Goal: Information Seeking & Learning: Stay updated

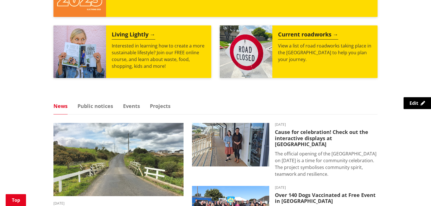
scroll to position [362, 0]
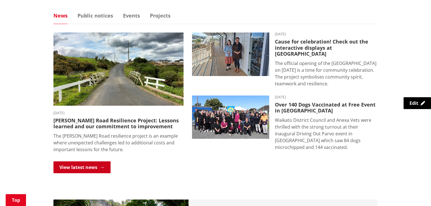
click at [80, 167] on link "View latest news" at bounding box center [82, 168] width 57 height 12
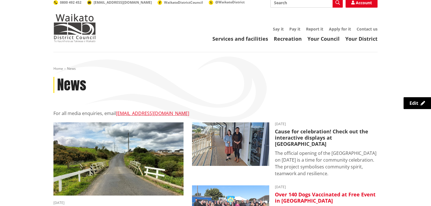
scroll to position [68, 0]
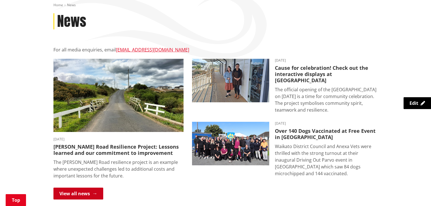
click at [91, 190] on link "View all news" at bounding box center [79, 194] width 50 height 12
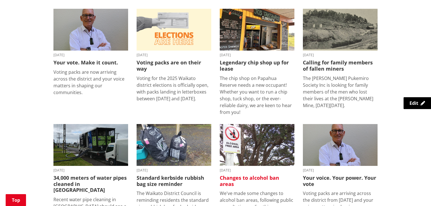
scroll to position [408, 0]
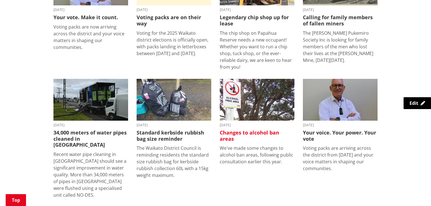
click at [268, 95] on img at bounding box center [257, 100] width 75 height 42
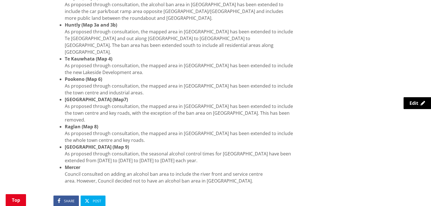
scroll to position [430, 0]
click at [206, 143] on li "Raglan district (Map 9) As proposed through consultation, the seasonal alcohol …" at bounding box center [180, 153] width 230 height 20
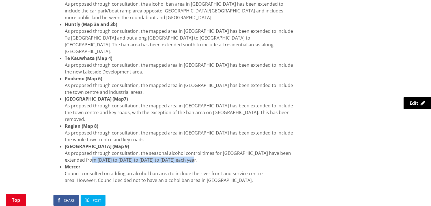
drag, startPoint x: 77, startPoint y: 140, endPoint x: 180, endPoint y: 140, distance: 103.1
click at [180, 143] on li "Raglan district (Map 9) As proposed through consultation, the seasonal alcohol …" at bounding box center [180, 153] width 230 height 20
